Goal: Information Seeking & Learning: Compare options

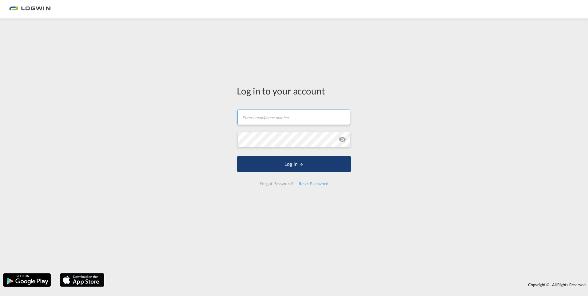
type input "[PERSON_NAME][EMAIL_ADDRESS][DOMAIN_NAME]"
click at [296, 165] on button "Log In" at bounding box center [294, 163] width 114 height 15
